Goal: Task Accomplishment & Management: Use online tool/utility

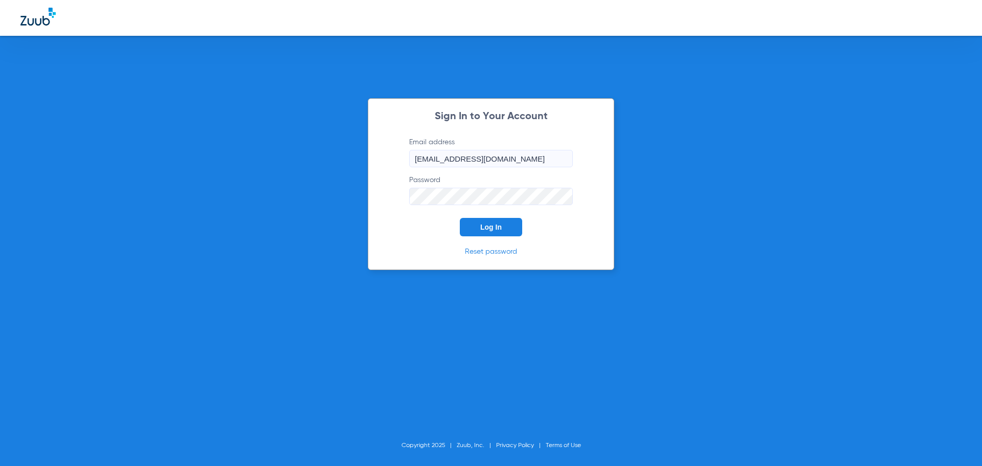
click at [477, 237] on div "Sign In to Your Account Email address [EMAIL_ADDRESS][DOMAIN_NAME] Password Log…" at bounding box center [491, 184] width 247 height 172
drag, startPoint x: 467, startPoint y: 217, endPoint x: 461, endPoint y: 226, distance: 10.1
click at [464, 224] on form "Email address [EMAIL_ADDRESS][DOMAIN_NAME] Password Log In" at bounding box center [491, 186] width 194 height 99
click at [476, 229] on button "Log In" at bounding box center [491, 227] width 62 height 18
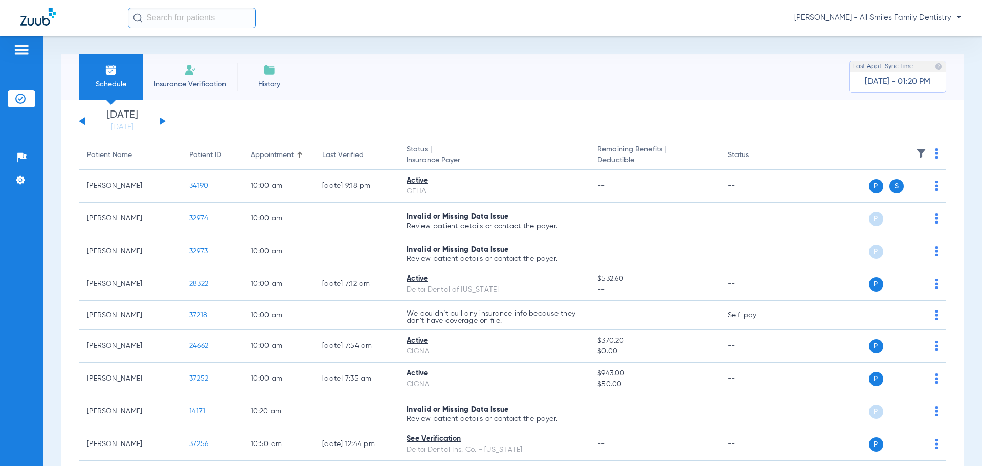
click at [160, 121] on button at bounding box center [163, 121] width 6 height 8
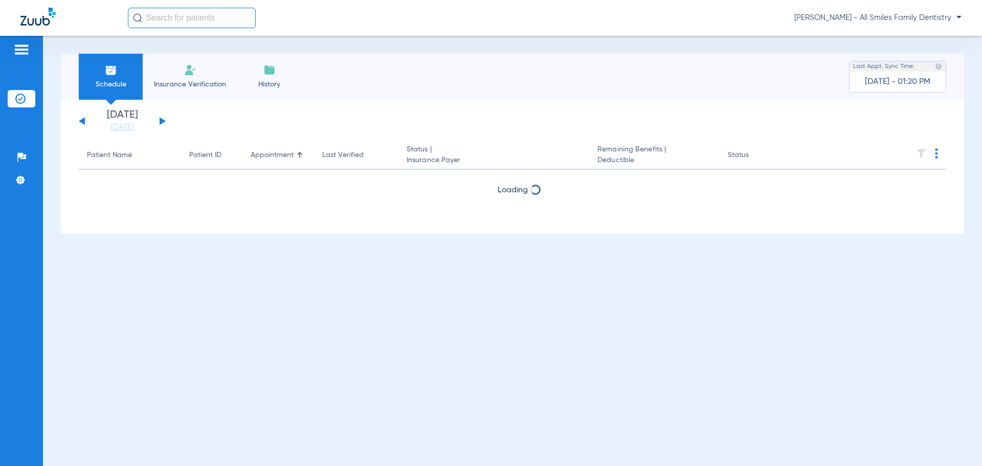
click at [160, 121] on button at bounding box center [163, 121] width 6 height 8
click at [161, 121] on button at bounding box center [163, 121] width 6 height 8
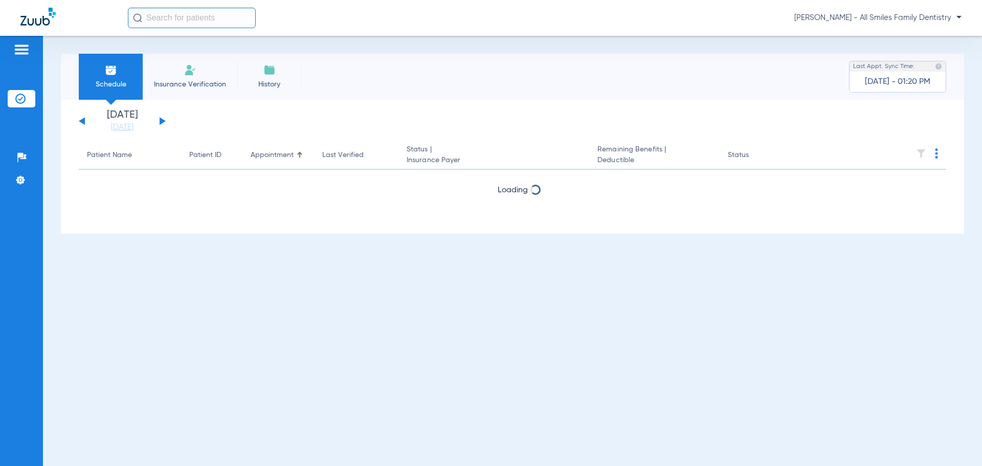
click at [161, 121] on button at bounding box center [163, 121] width 6 height 8
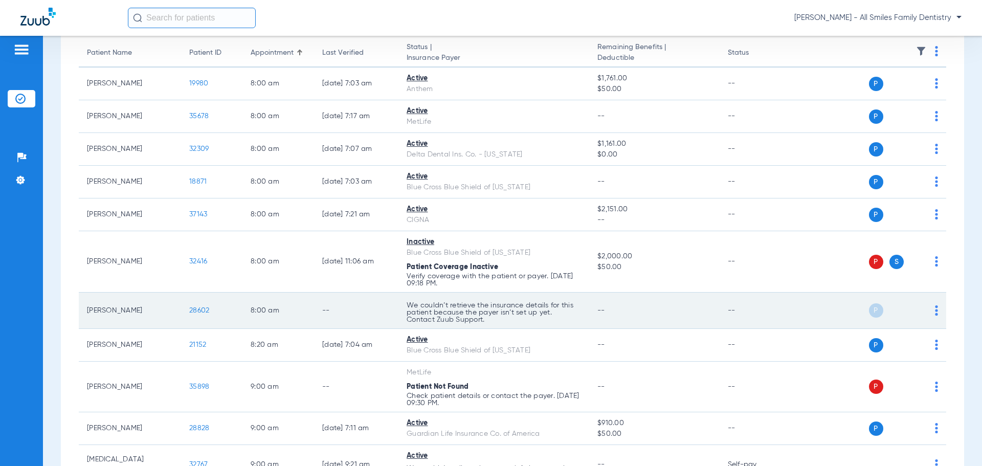
scroll to position [153, 0]
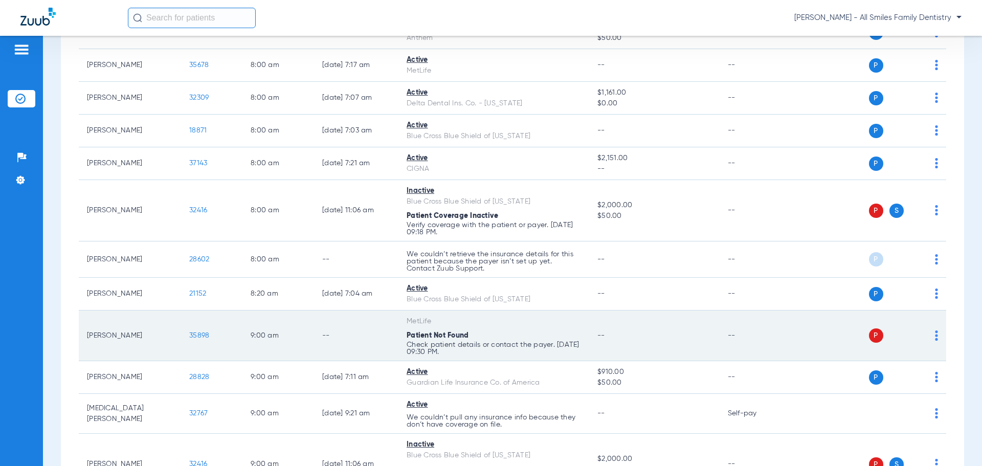
click at [205, 335] on span "35898" at bounding box center [199, 335] width 20 height 7
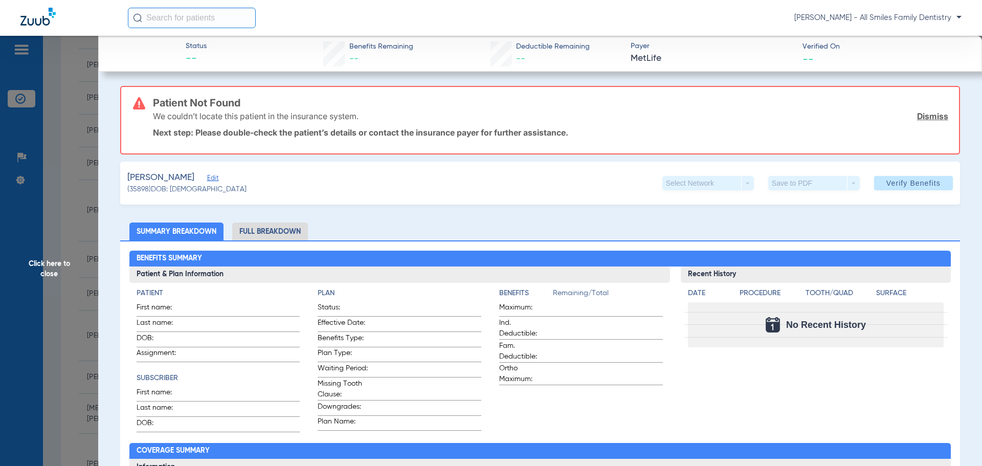
click at [208, 179] on span "Edit" at bounding box center [211, 179] width 9 height 10
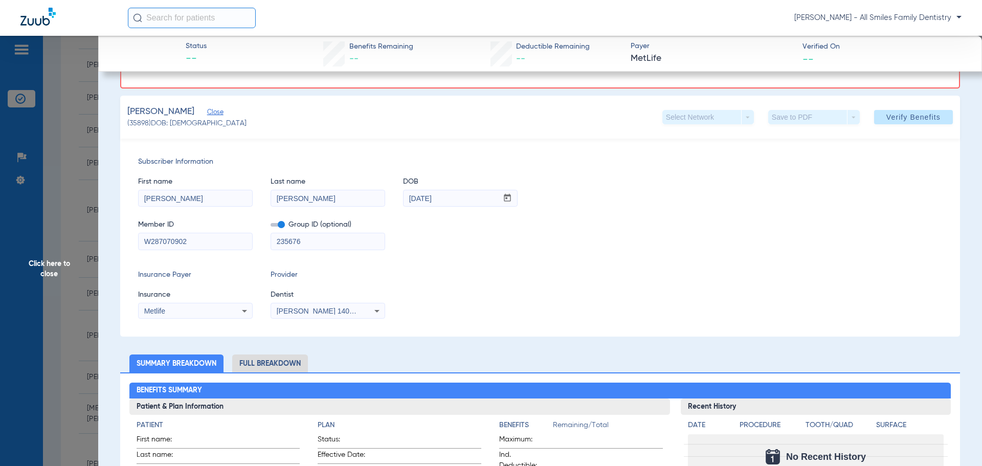
scroll to position [51, 0]
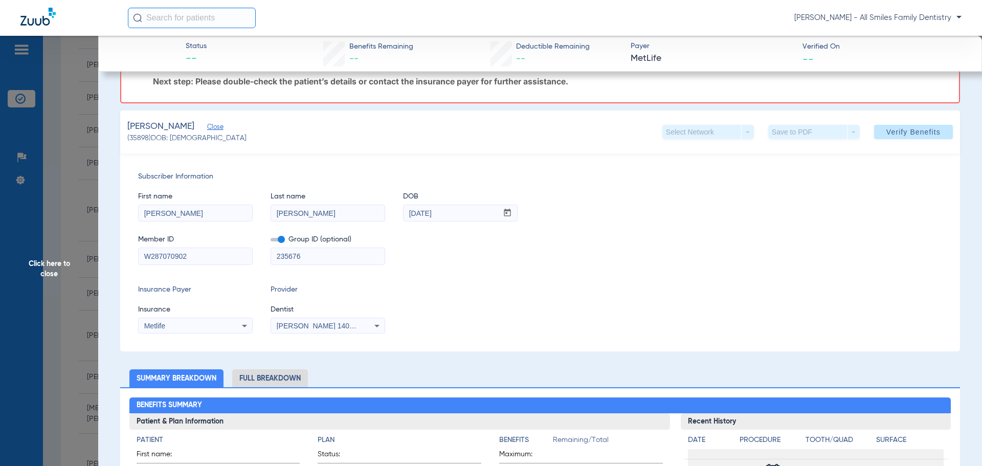
click at [55, 268] on span "Click here to close" at bounding box center [49, 269] width 98 height 466
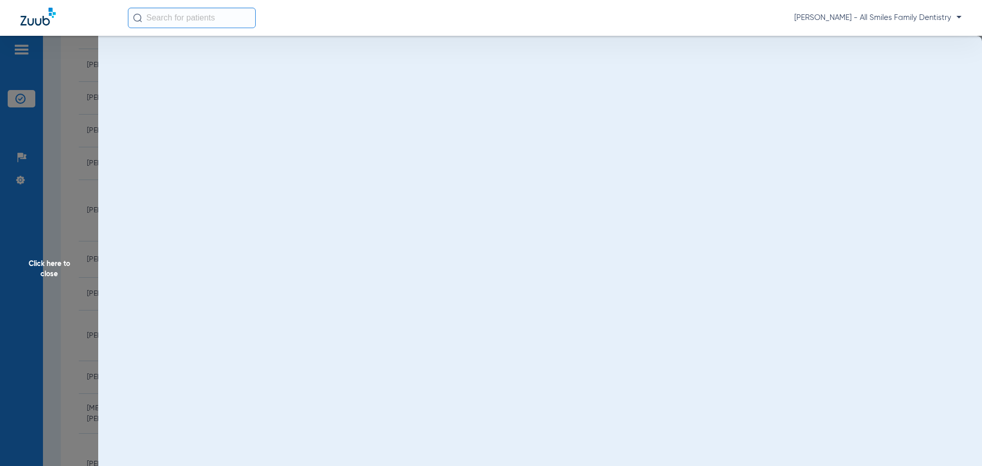
scroll to position [0, 0]
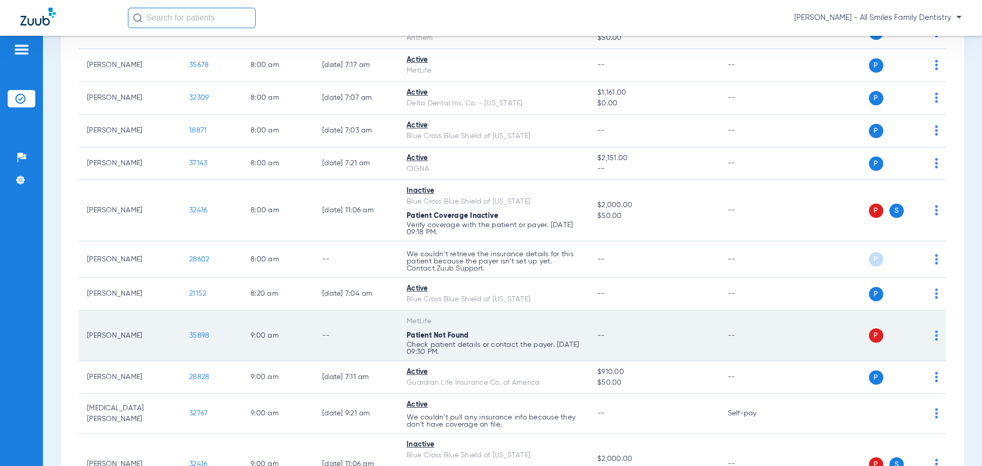
click at [935, 337] on img at bounding box center [936, 336] width 3 height 10
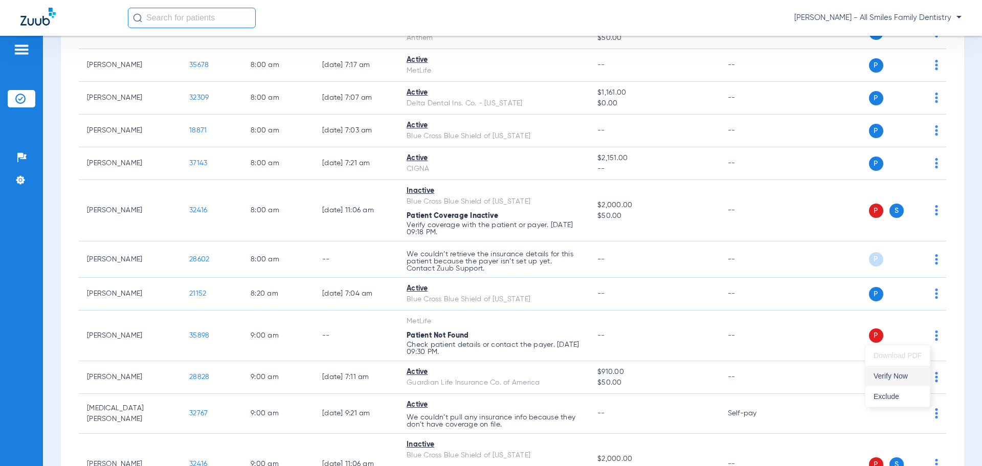
click at [892, 377] on span "Verify Now" at bounding box center [898, 375] width 48 height 7
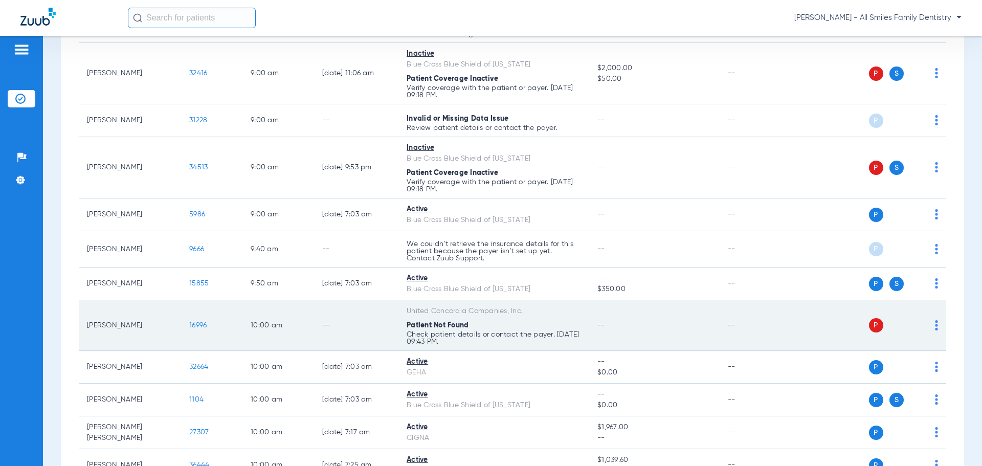
scroll to position [563, 0]
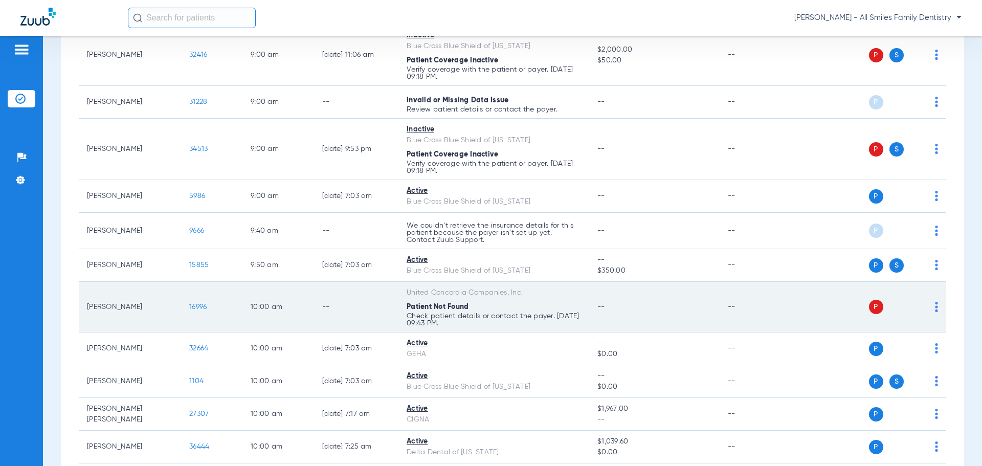
click at [935, 309] on img at bounding box center [936, 307] width 3 height 10
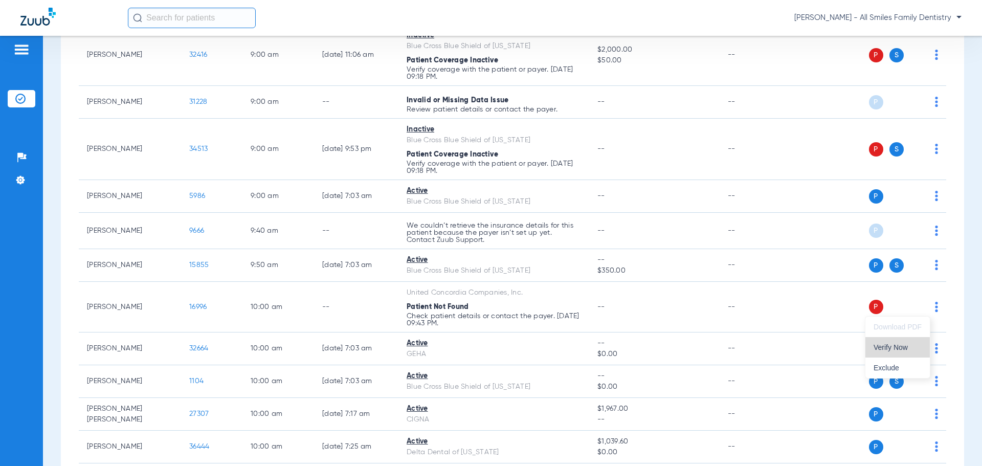
click at [913, 345] on span "Verify Now" at bounding box center [898, 347] width 48 height 7
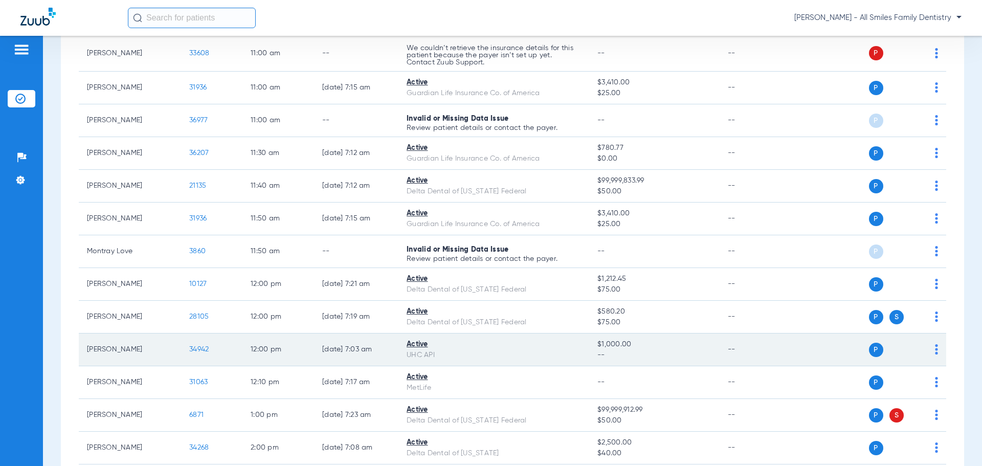
scroll to position [1228, 0]
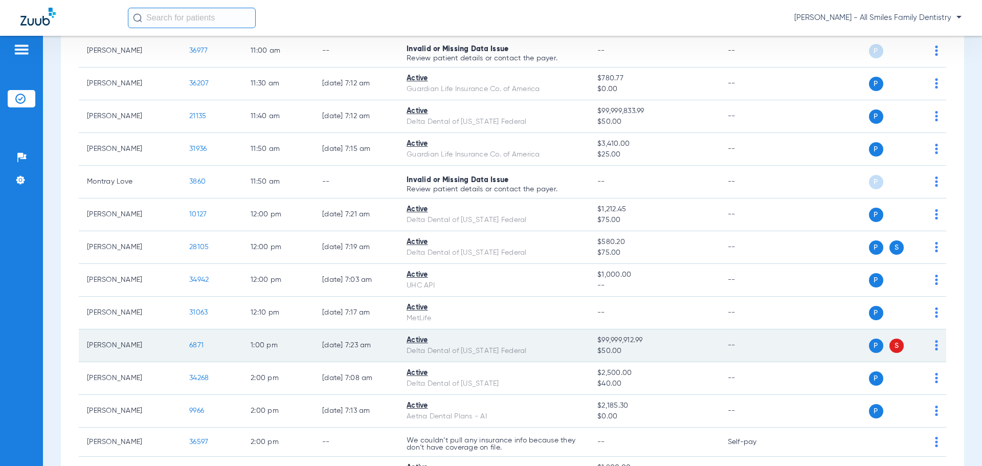
click at [931, 346] on td "P S" at bounding box center [868, 345] width 158 height 33
click at [935, 348] on img at bounding box center [936, 345] width 3 height 10
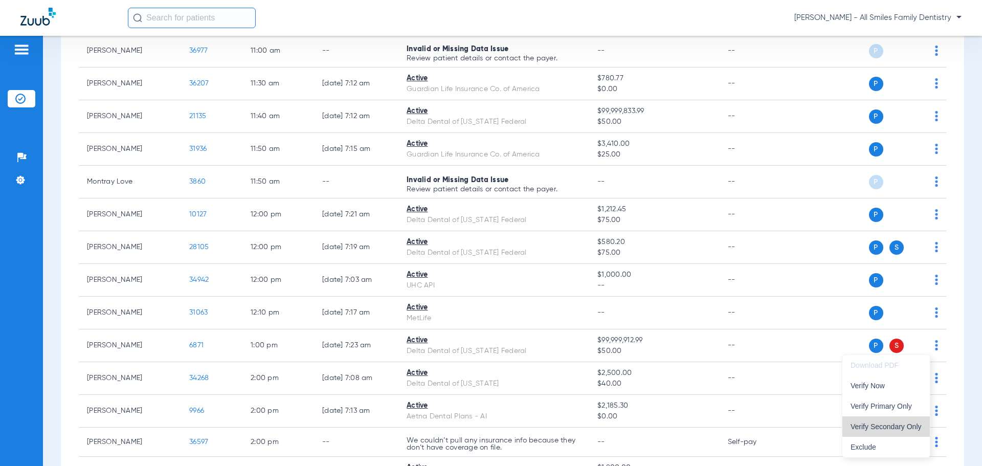
click at [882, 426] on span "Verify Secondary Only" at bounding box center [886, 426] width 71 height 7
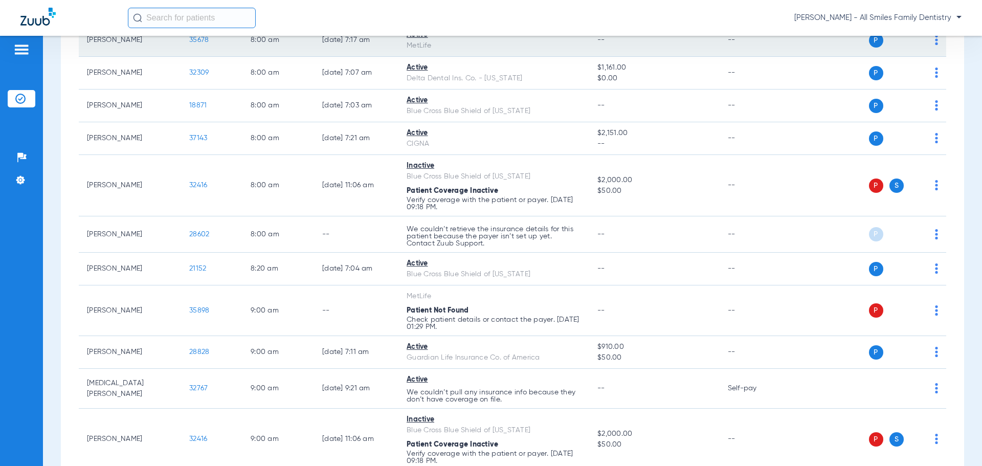
scroll to position [205, 0]
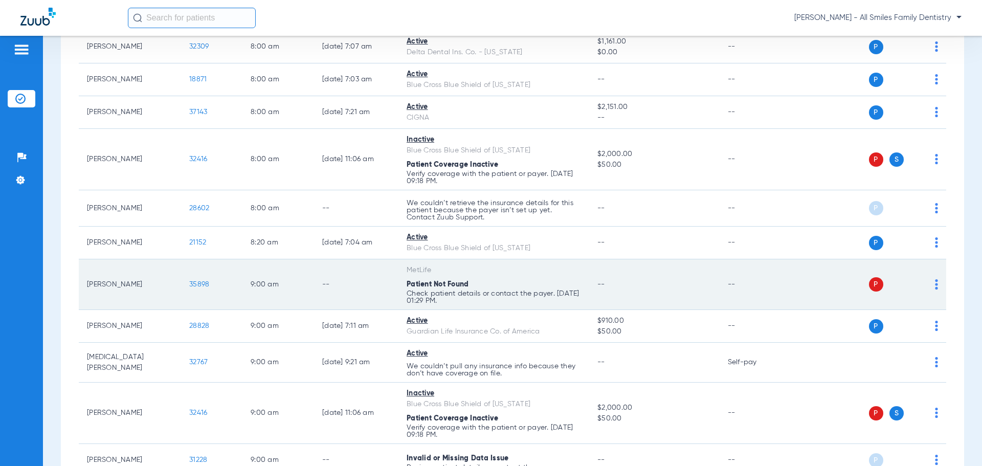
click at [194, 288] on span "35898" at bounding box center [199, 284] width 20 height 7
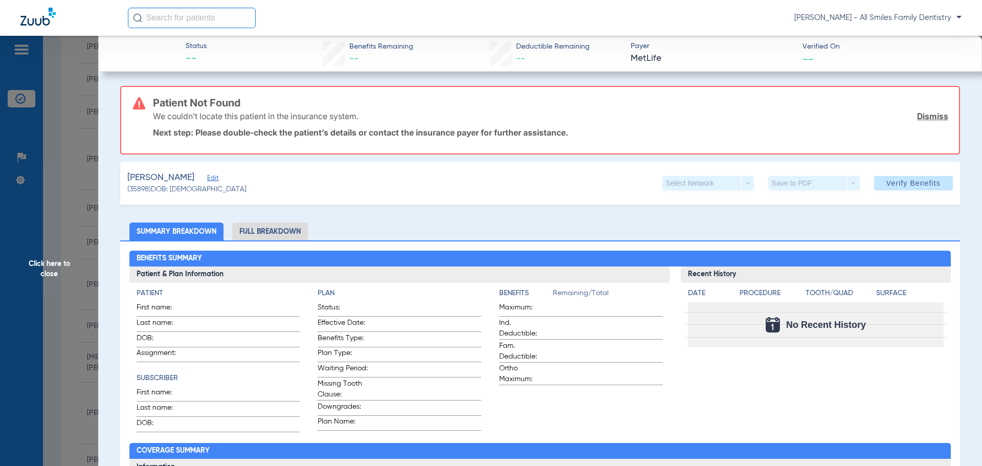
click at [208, 179] on span "Edit" at bounding box center [211, 179] width 9 height 10
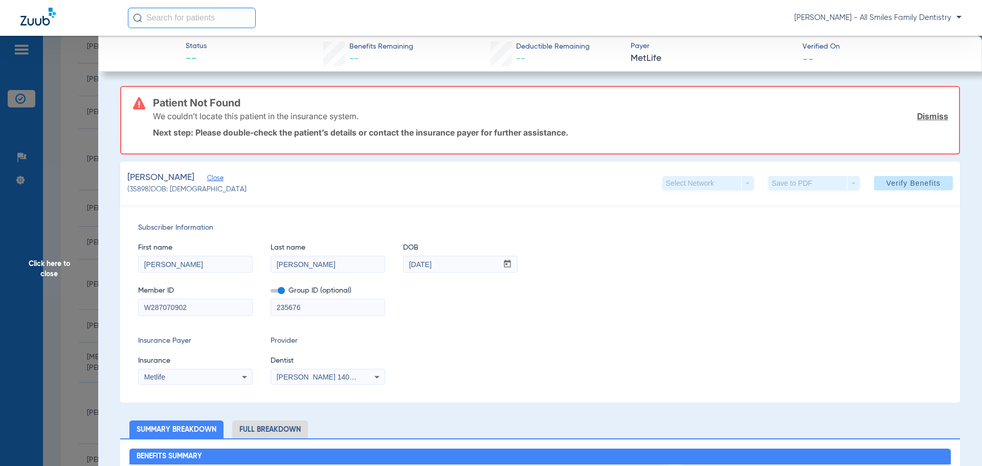
drag, startPoint x: 189, startPoint y: 311, endPoint x: 93, endPoint y: 312, distance: 96.7
type input "371198160"
click at [311, 313] on input "235676" at bounding box center [328, 307] width 114 height 16
drag, startPoint x: 310, startPoint y: 310, endPoint x: 247, endPoint y: 307, distance: 63.0
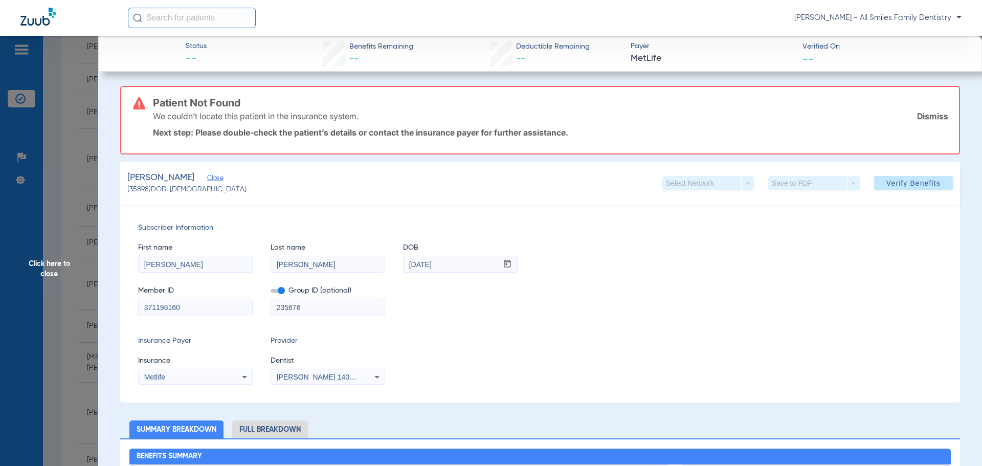
click at [247, 307] on div "Member ID 371198160 Group ID (optional) 235676" at bounding box center [540, 295] width 804 height 39
click at [906, 185] on span "Verify Benefits" at bounding box center [914, 183] width 54 height 8
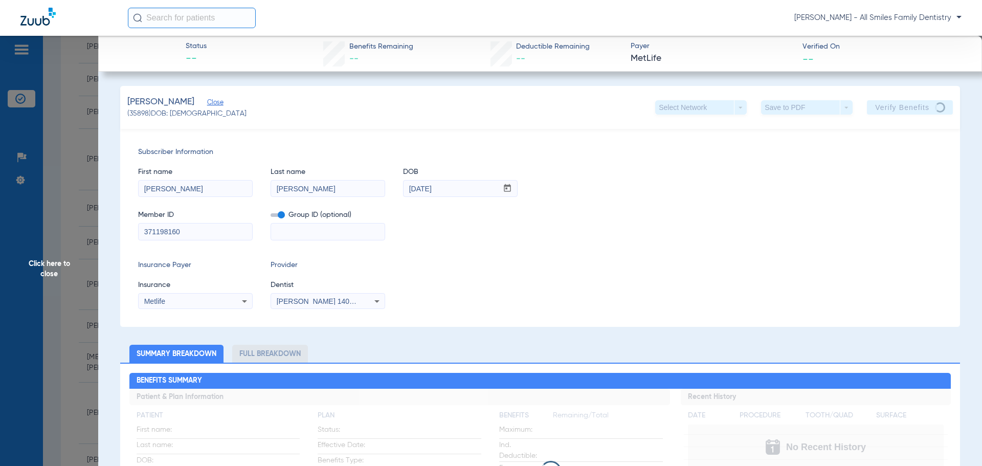
click at [46, 271] on span "Click here to close" at bounding box center [49, 269] width 98 height 466
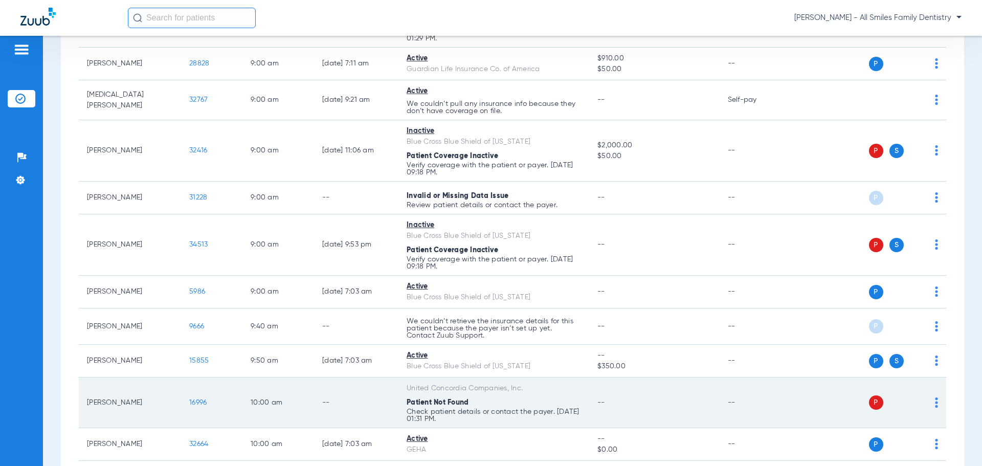
scroll to position [614, 0]
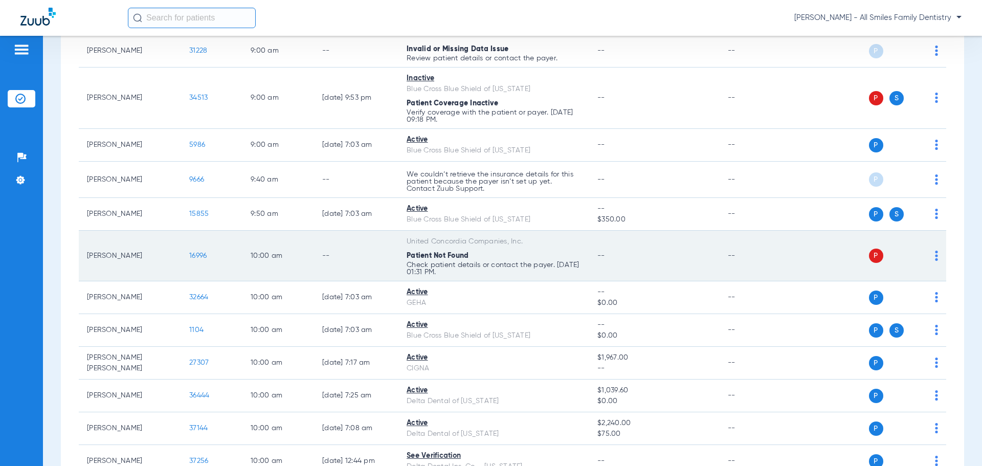
click at [193, 255] on span "16996" at bounding box center [197, 255] width 17 height 7
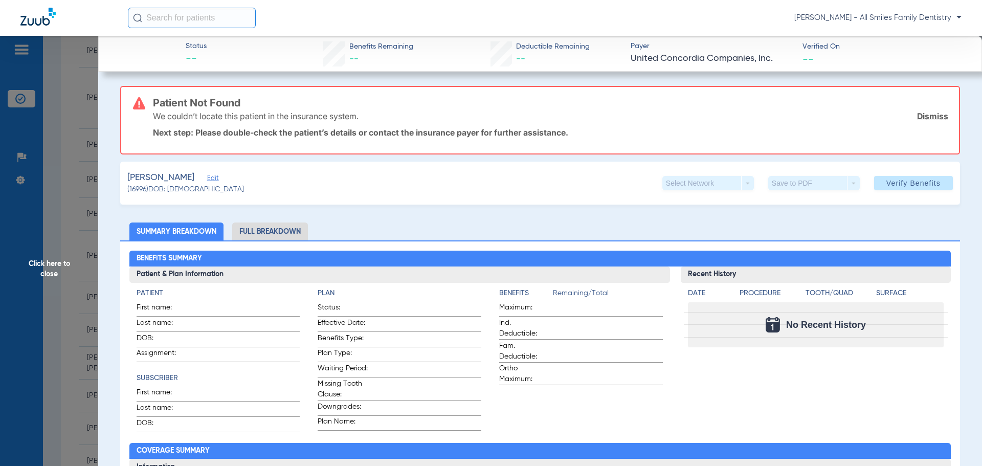
drag, startPoint x: 47, startPoint y: 270, endPoint x: 86, endPoint y: 233, distance: 54.7
click at [47, 269] on span "Click here to close" at bounding box center [49, 269] width 98 height 466
